Goal: Transaction & Acquisition: Purchase product/service

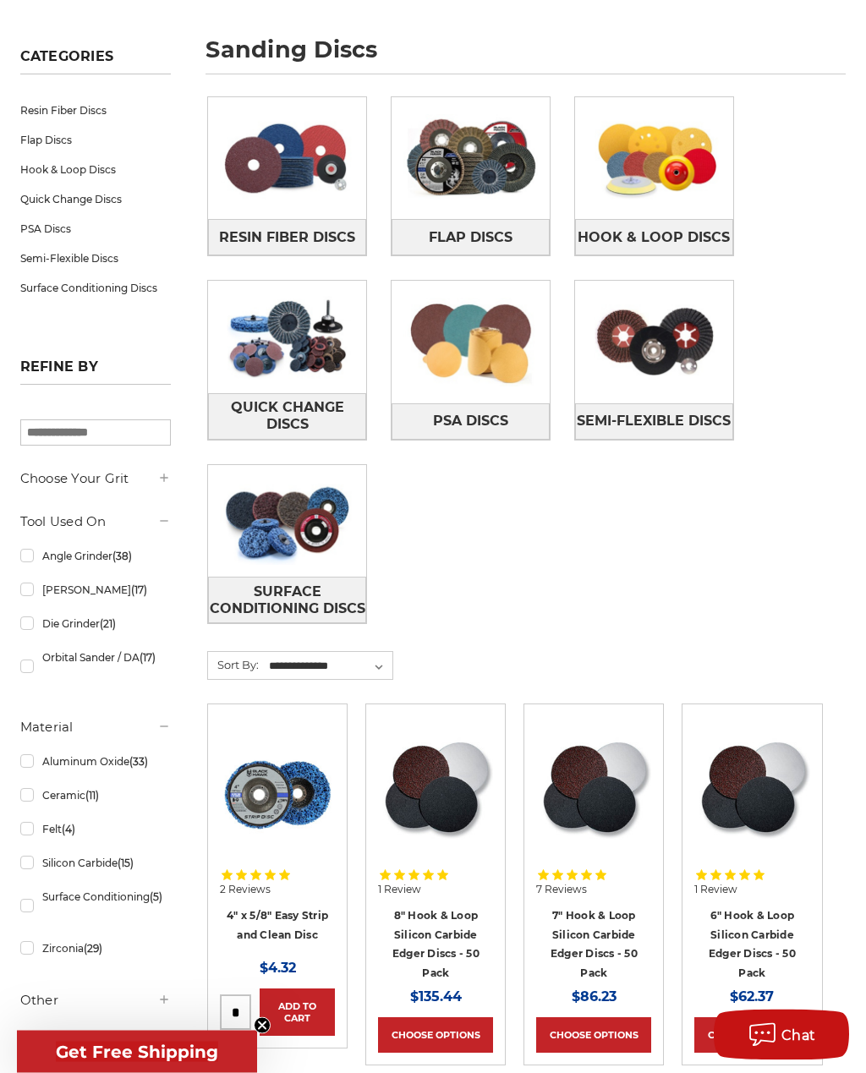
scroll to position [235, 0]
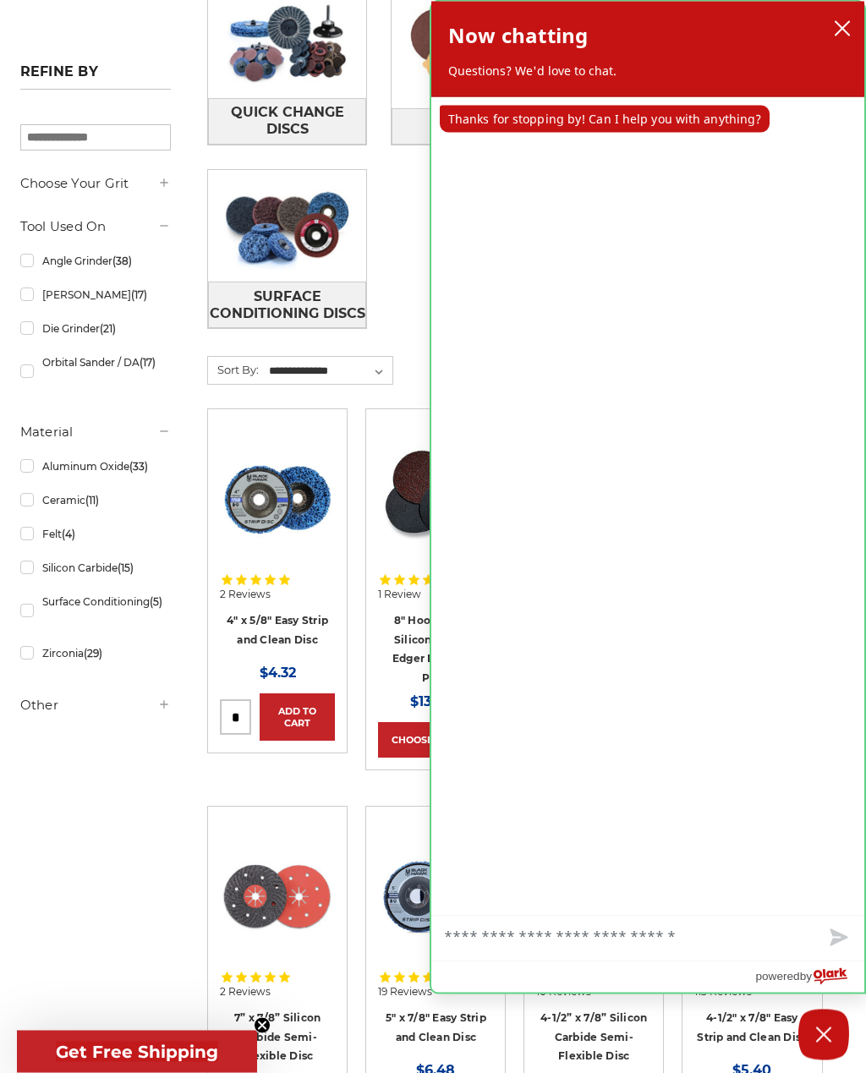
click at [840, 8] on div "Now chatting Questions? We'd love to chat." at bounding box center [647, 50] width 433 height 96
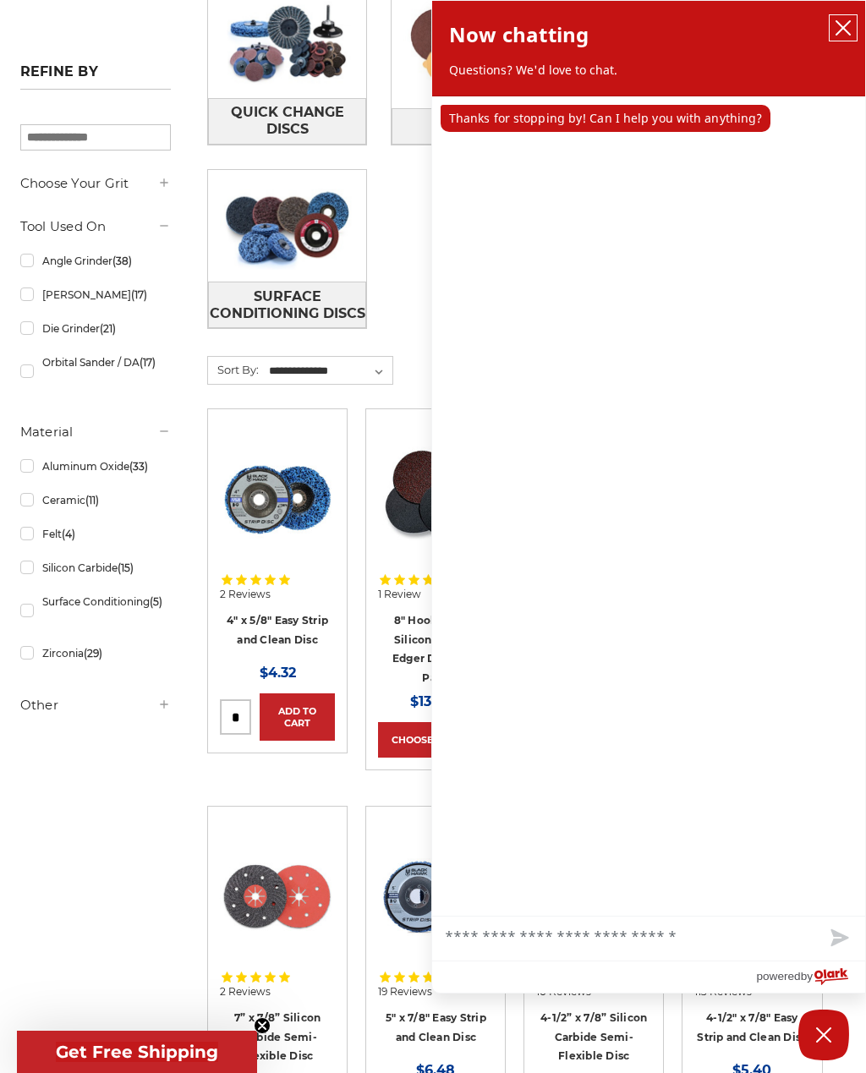
click at [836, 23] on icon "close chatbox" at bounding box center [843, 28] width 14 height 14
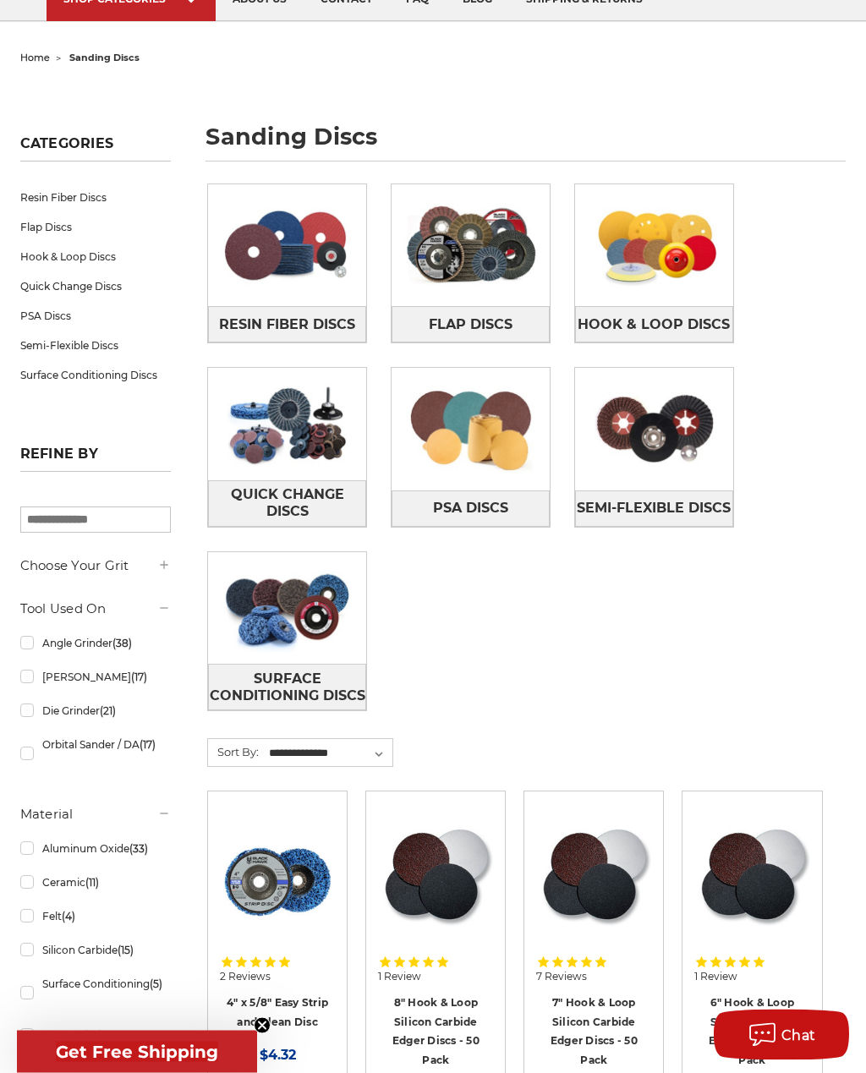
scroll to position [140, 0]
click at [681, 311] on span "Hook & Loop Discs" at bounding box center [654, 324] width 152 height 29
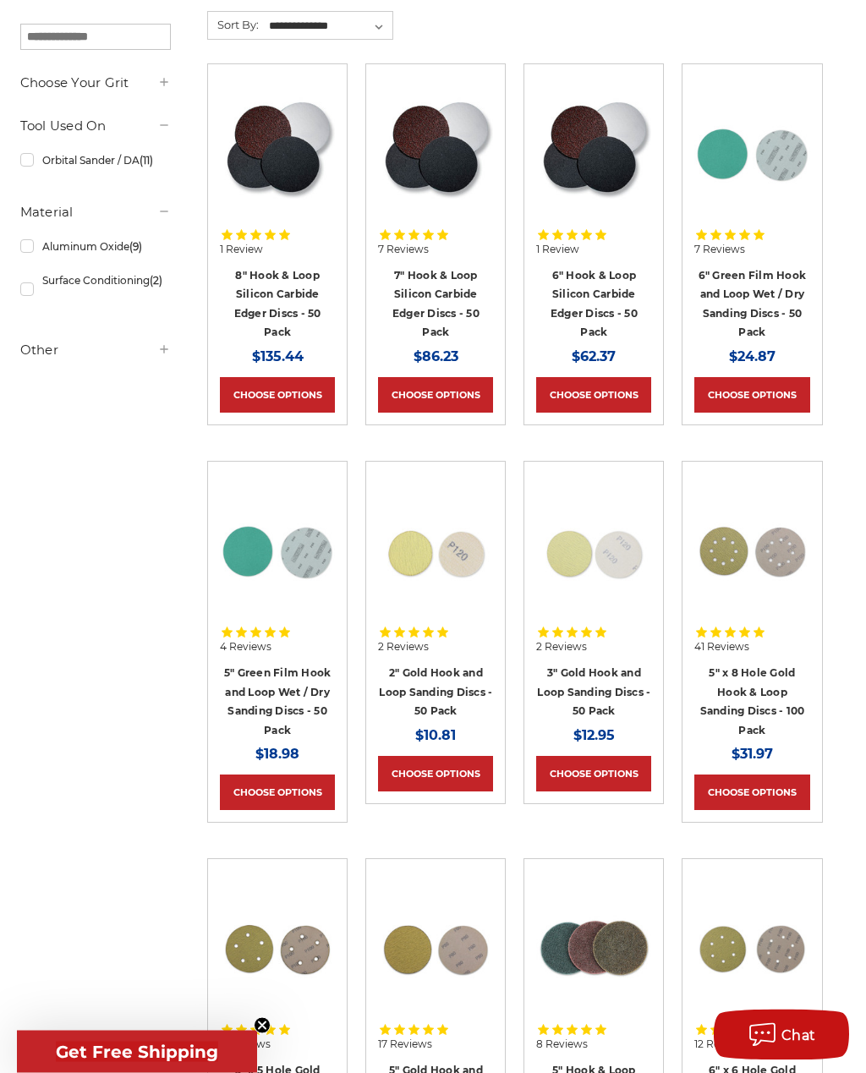
scroll to position [321, 0]
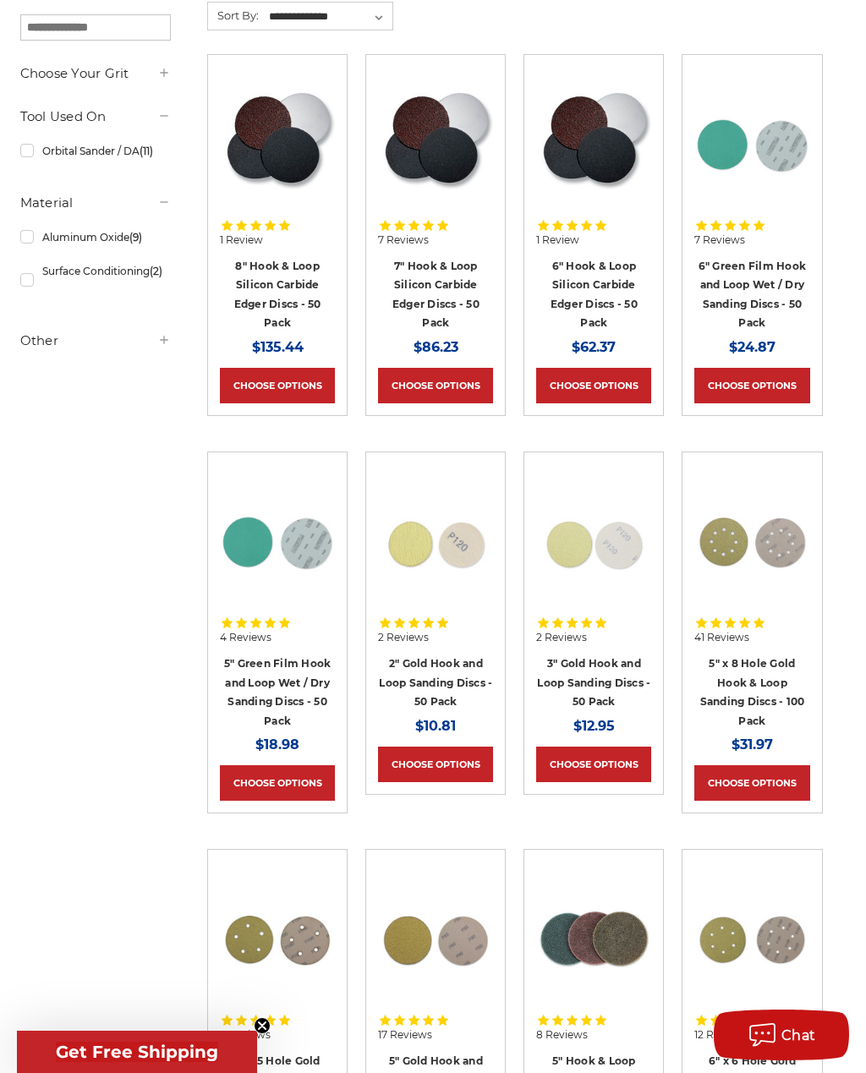
click at [474, 775] on link "Choose Options" at bounding box center [435, 765] width 115 height 36
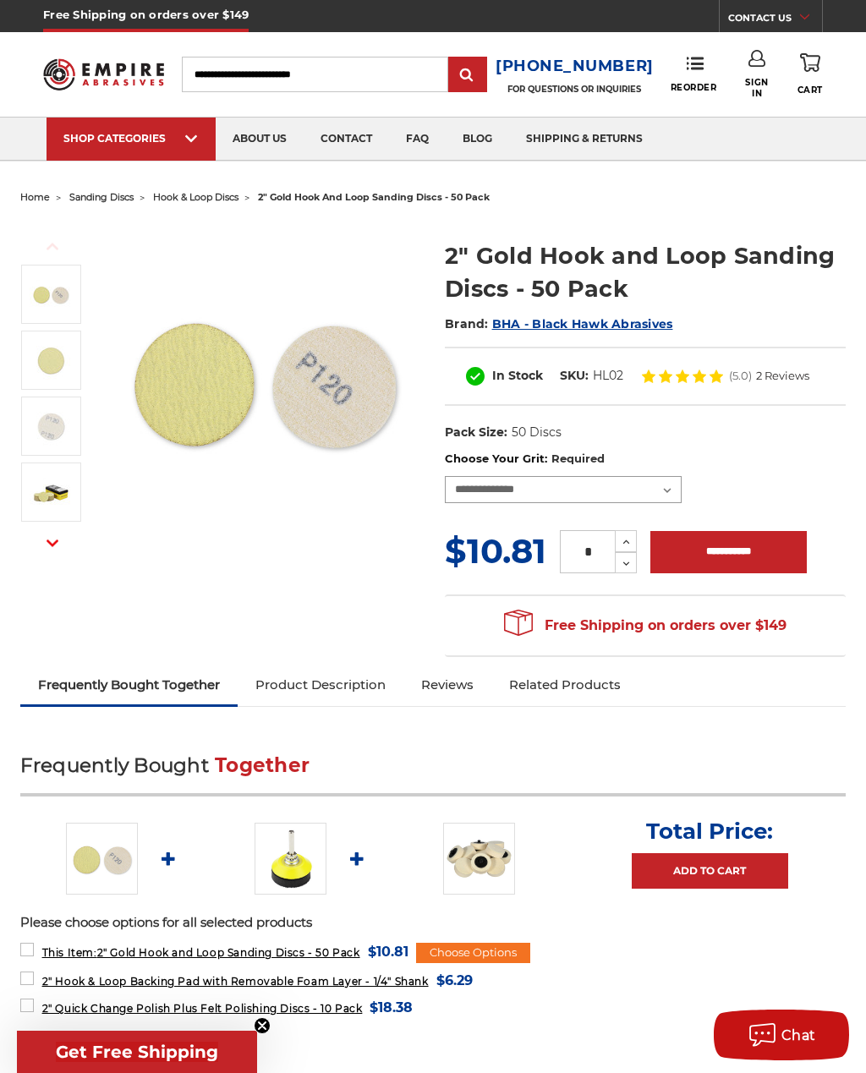
click at [673, 489] on select "**********" at bounding box center [563, 489] width 237 height 27
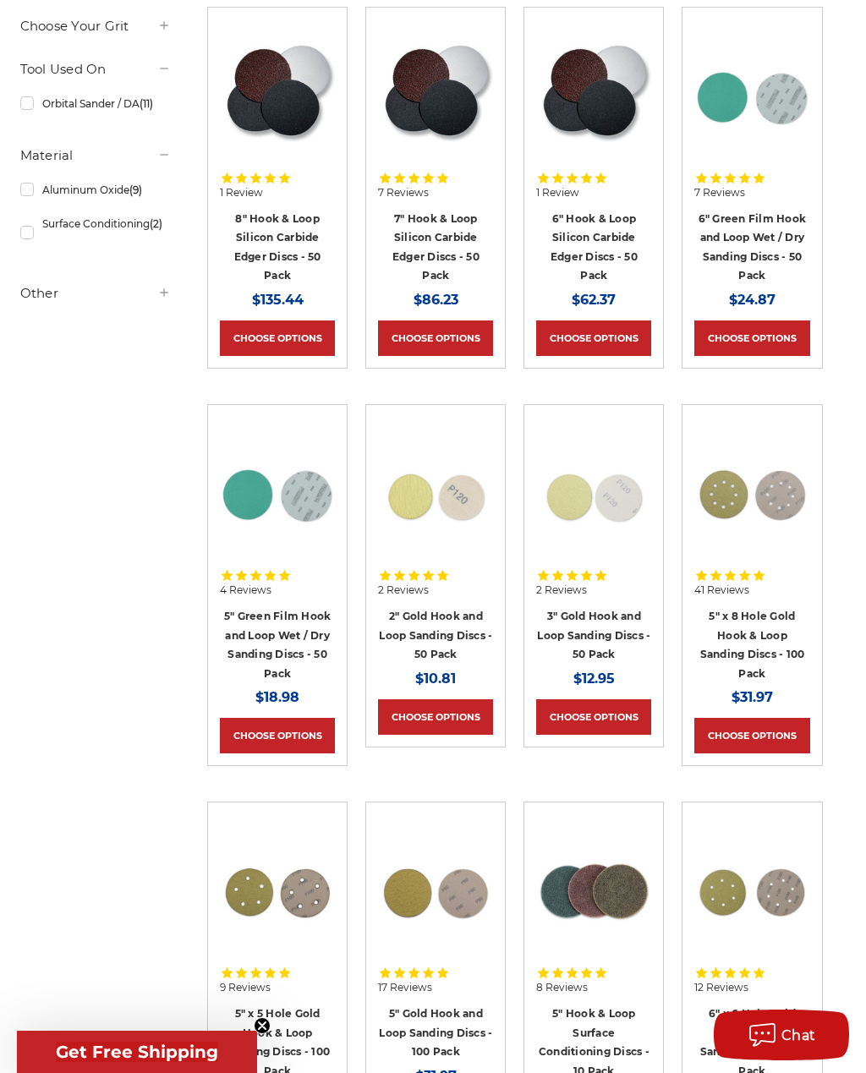
click at [604, 620] on link "3" Gold Hook and Loop Sanding Discs - 50 Pack" at bounding box center [593, 635] width 113 height 51
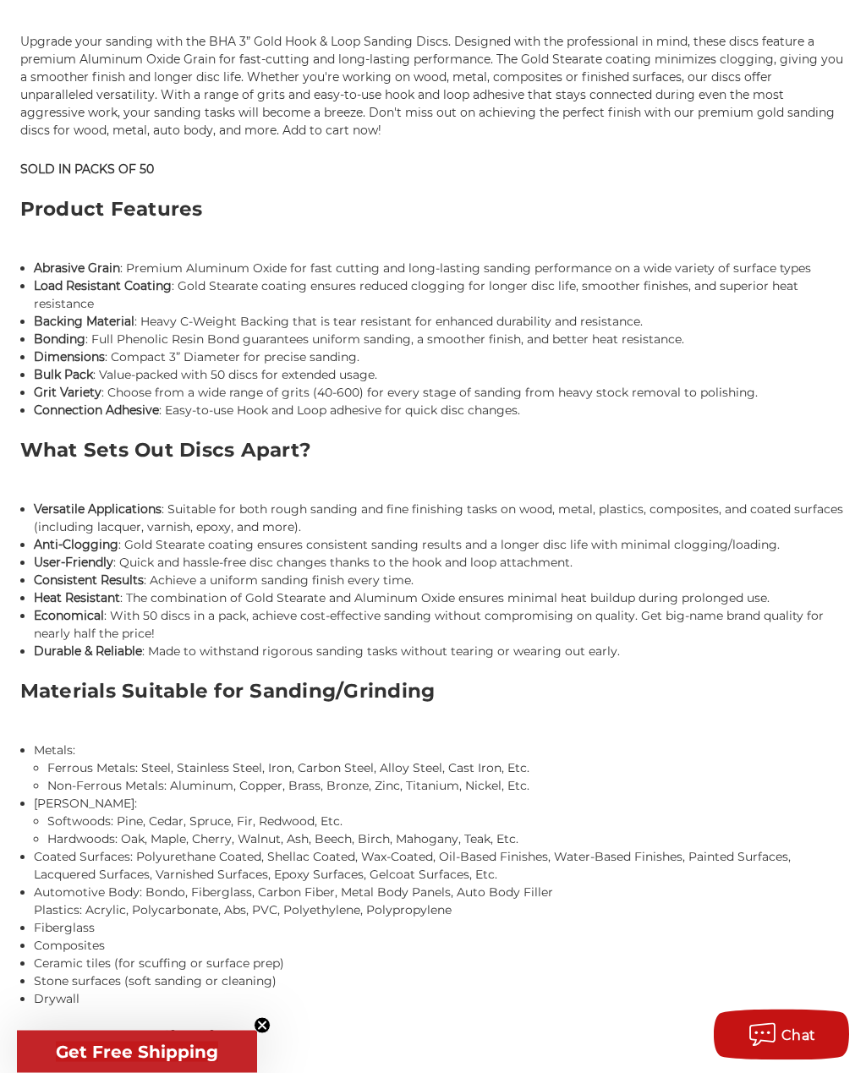
scroll to position [1192, 0]
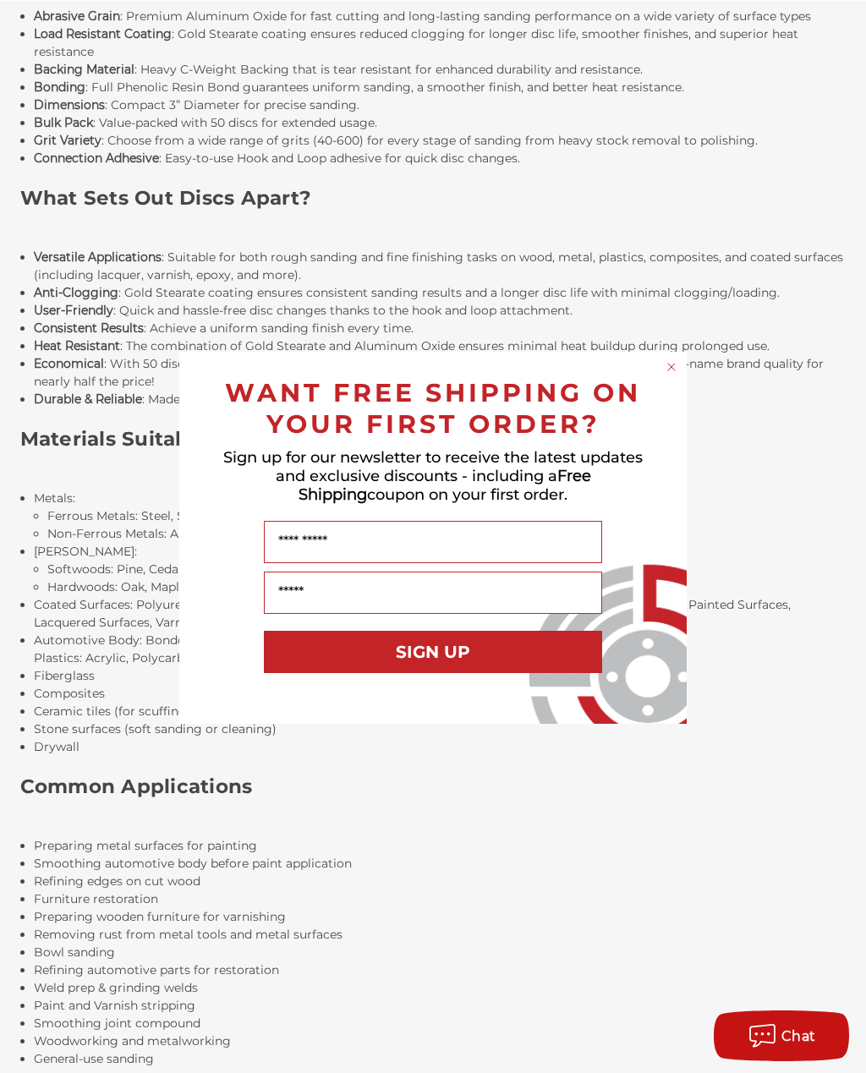
click at [671, 372] on div "Close dialog WANT FREE SHIPPING ON YOUR FIRST ORDER? Sign up for our newsletter…" at bounding box center [432, 537] width 507 height 372
click at [675, 364] on circle "Close dialog" at bounding box center [672, 366] width 16 height 16
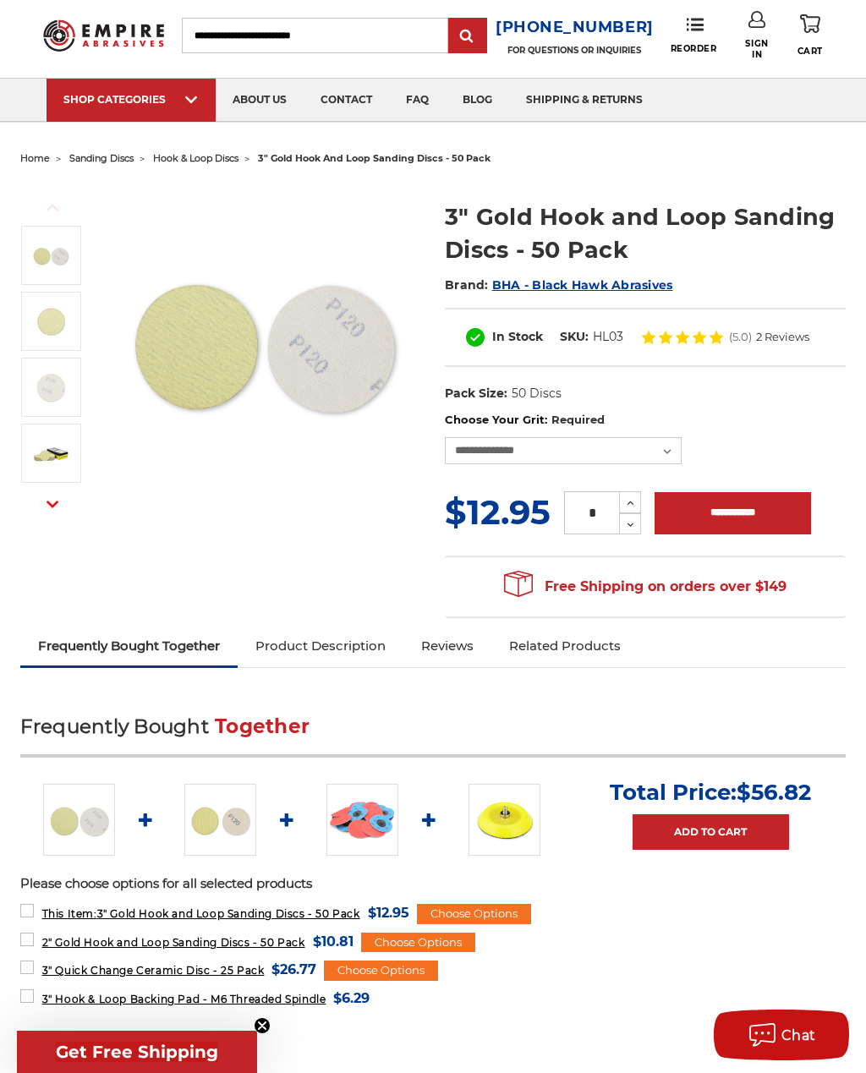
scroll to position [0, 0]
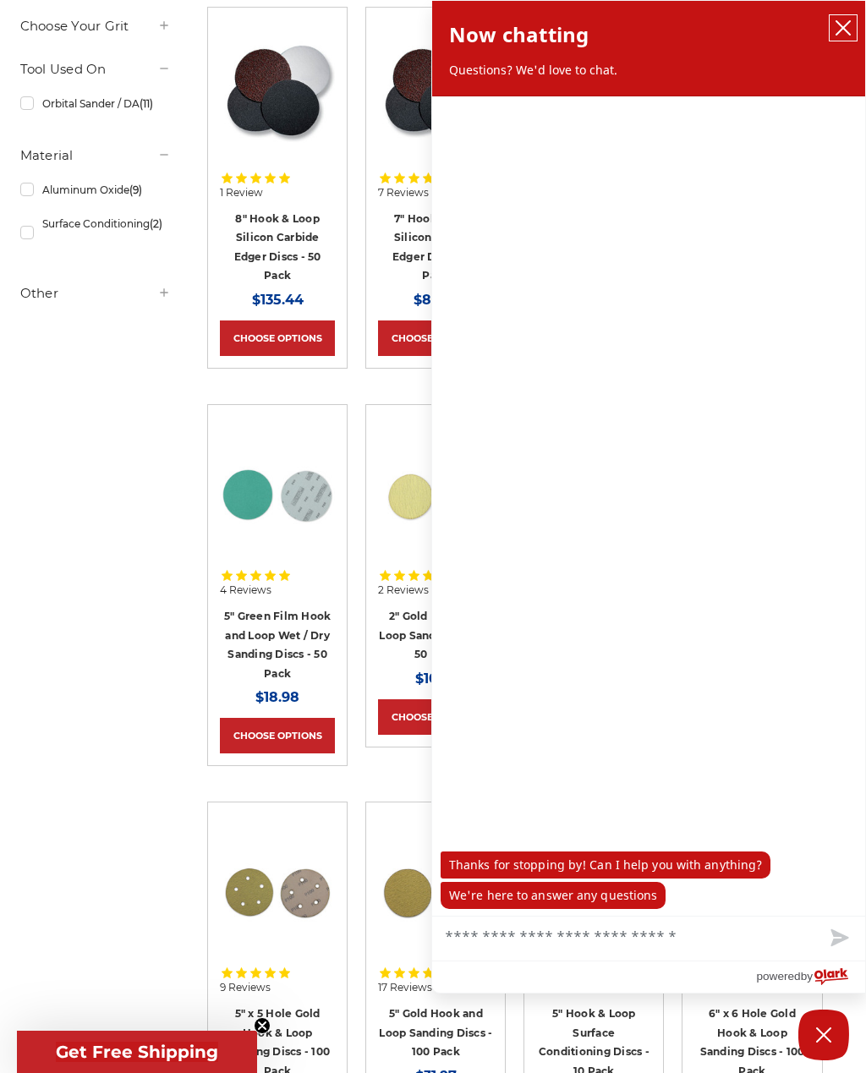
click at [844, 29] on icon "close chatbox" at bounding box center [843, 28] width 14 height 14
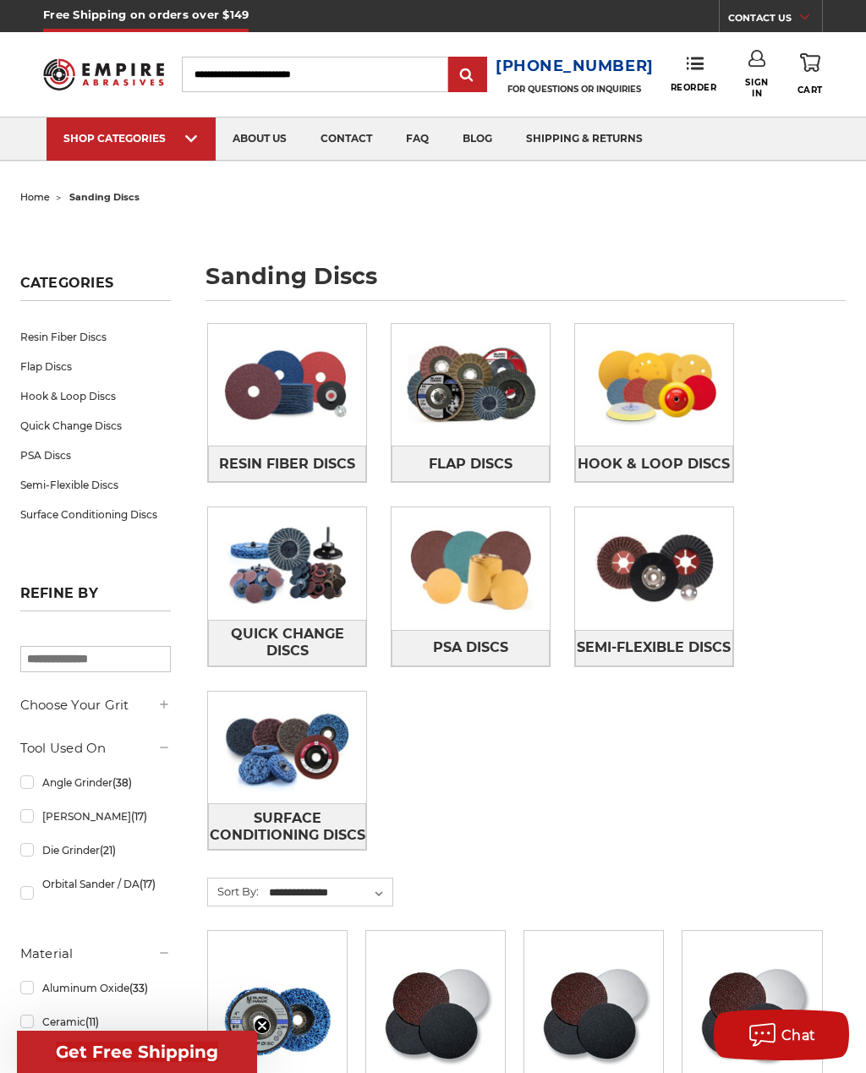
click at [676, 450] on span "Hook & Loop Discs" at bounding box center [654, 464] width 152 height 29
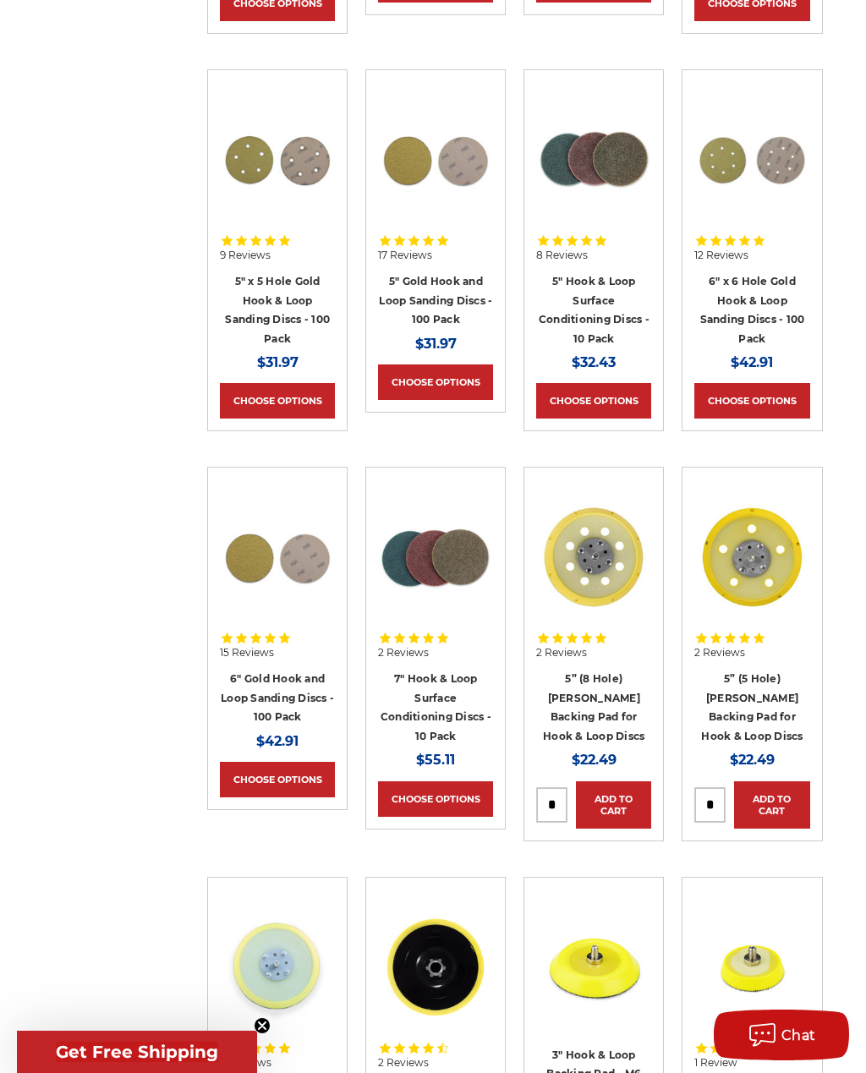
scroll to position [1099, 0]
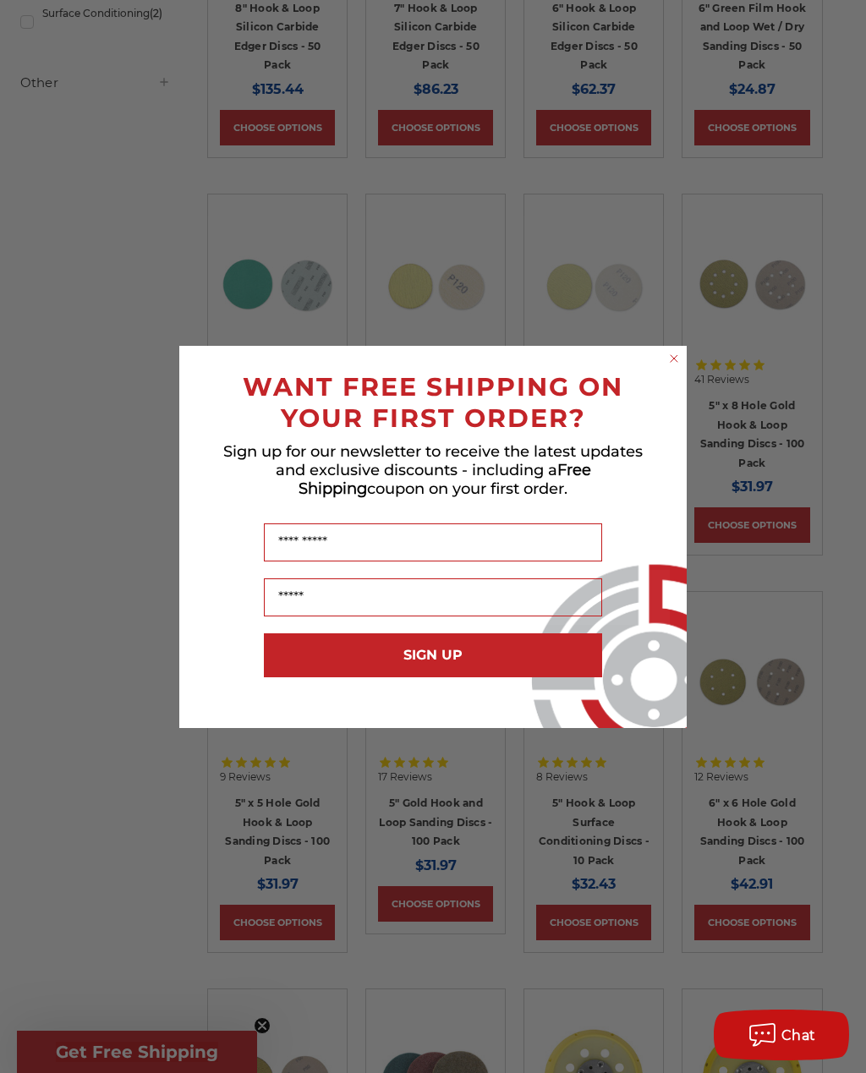
click at [665, 359] on form "WANT FREE SHIPPING ON YOUR FIRST ORDER? Sign up for our newsletter to receive t…" at bounding box center [432, 537] width 507 height 382
click at [688, 348] on div "Close dialog WANT FREE SHIPPING ON YOUR FIRST ORDER? Sign up for our newsletter…" at bounding box center [432, 537] width 541 height 382
click at [682, 347] on form "WANT FREE SHIPPING ON YOUR FIRST ORDER? Sign up for our newsletter to receive t…" at bounding box center [432, 537] width 507 height 382
click at [668, 362] on circle "Close dialog" at bounding box center [674, 358] width 16 height 16
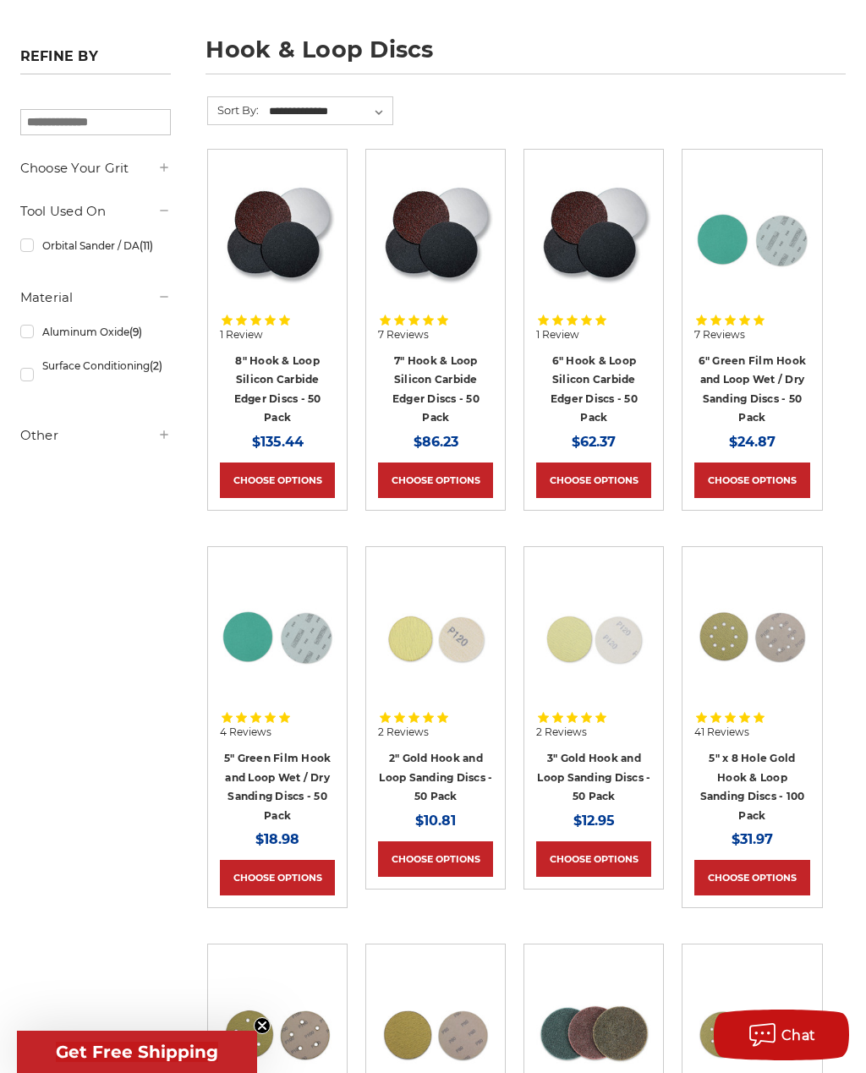
scroll to position [0, 0]
